Goal: Task Accomplishment & Management: Complete application form

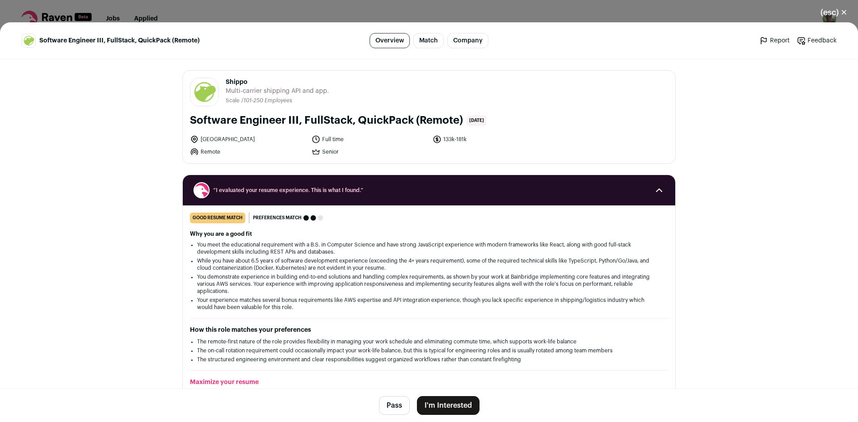
click at [235, 79] on span "Shippo" at bounding box center [277, 82] width 103 height 9
copy span "Shippo"
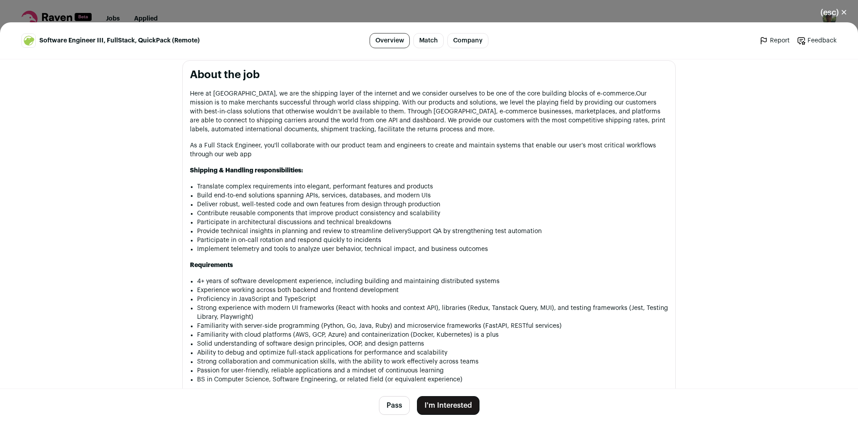
scroll to position [433, 0]
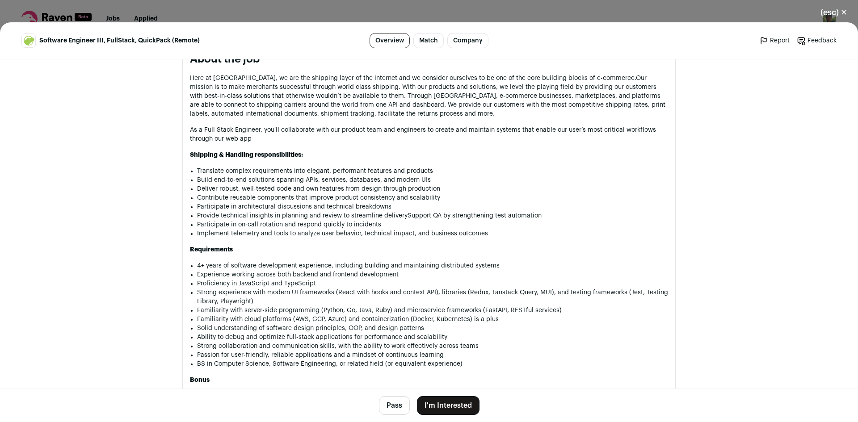
click at [454, 408] on button "I'm Interested" at bounding box center [448, 405] width 63 height 19
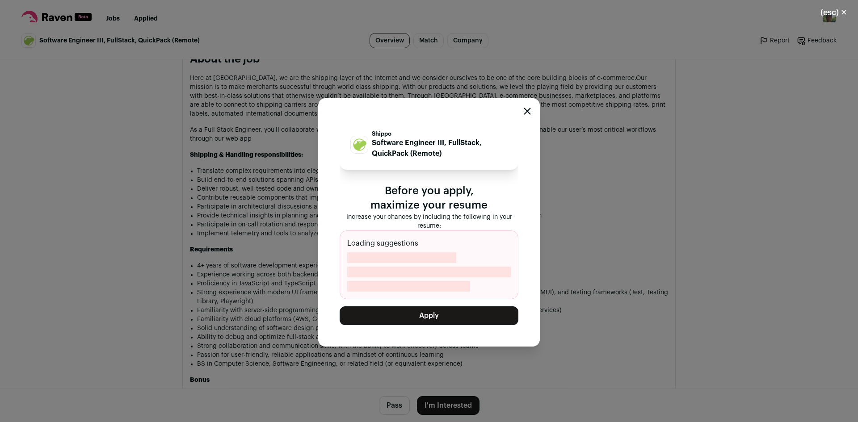
click at [449, 310] on button "Apply" at bounding box center [428, 315] width 179 height 19
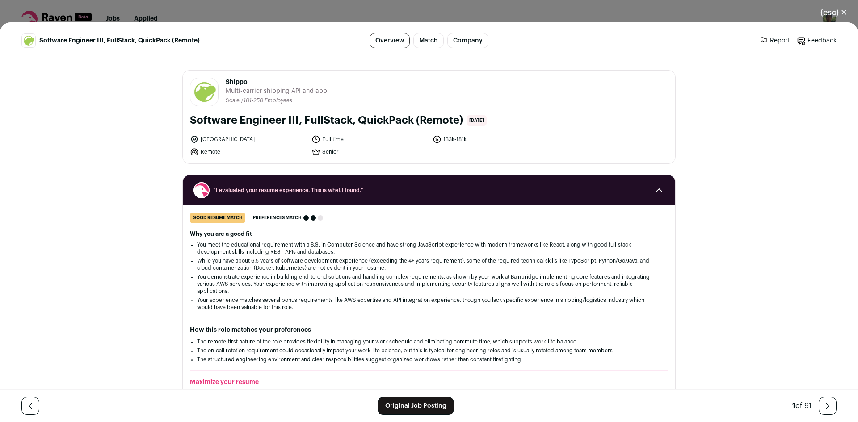
click at [234, 82] on span "Shippo" at bounding box center [277, 82] width 103 height 9
copy span "Shippo"
click at [836, 15] on button "(esc) ✕" at bounding box center [833, 13] width 48 height 20
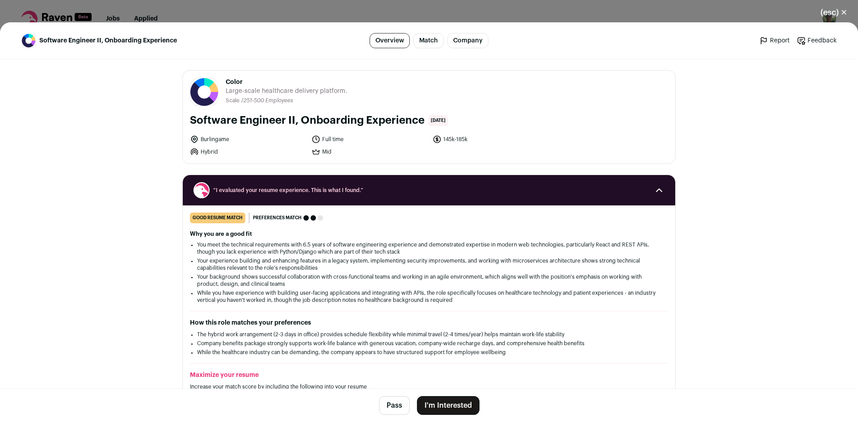
click at [384, 410] on button "Pass" at bounding box center [394, 405] width 31 height 19
click at [834, 13] on button "(esc) ✕" at bounding box center [833, 13] width 48 height 20
